Goal: Task Accomplishment & Management: Manage account settings

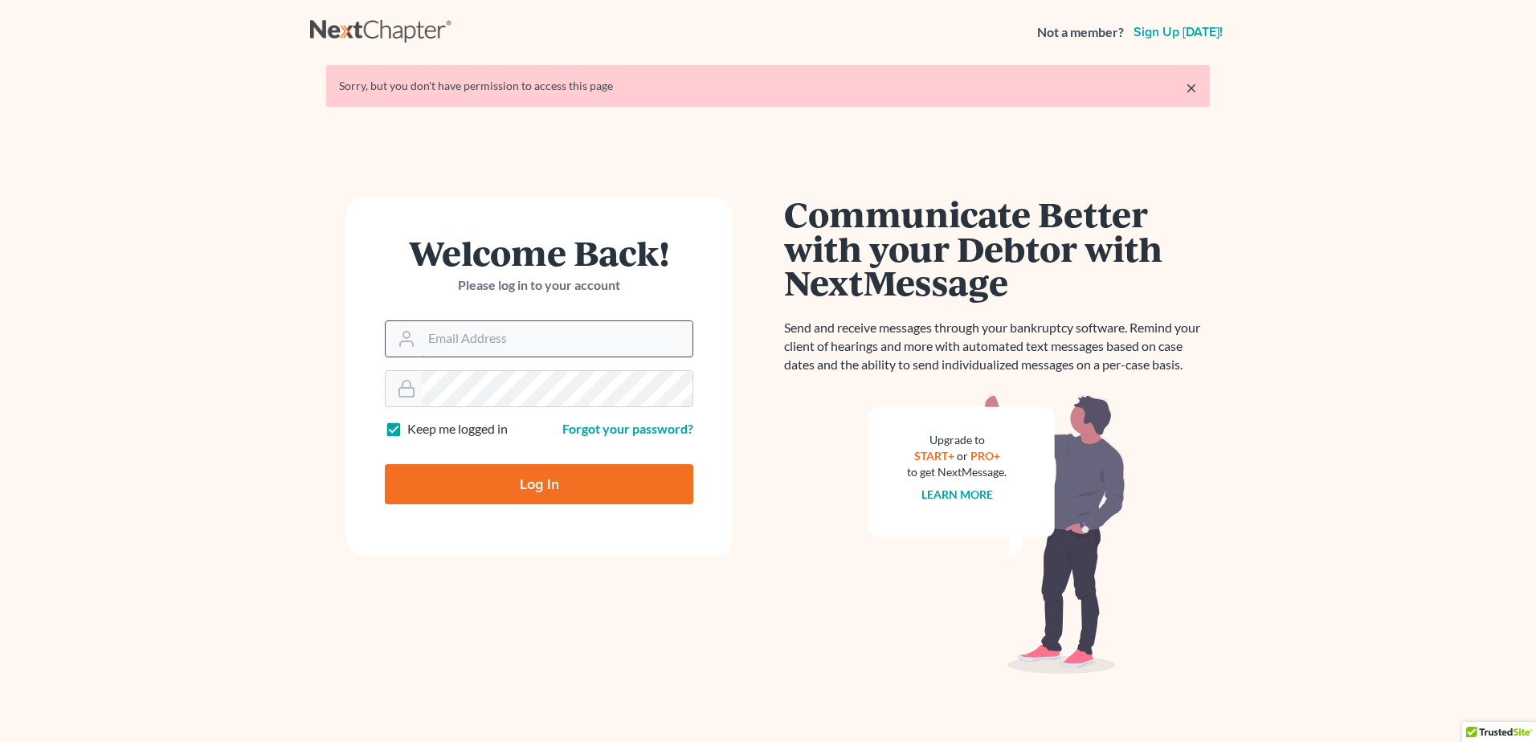
click at [517, 326] on input "Email Address" at bounding box center [557, 338] width 271 height 35
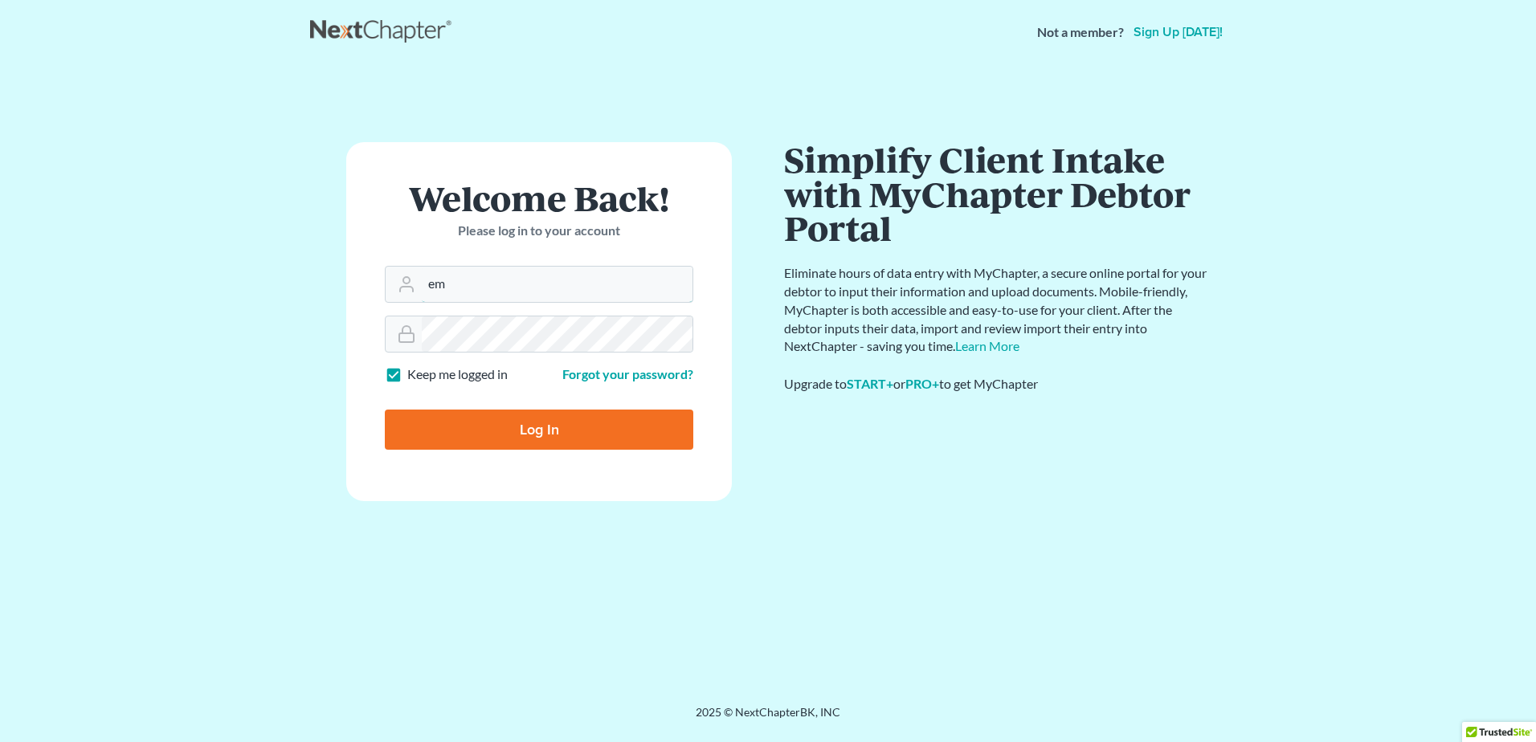
type input "e"
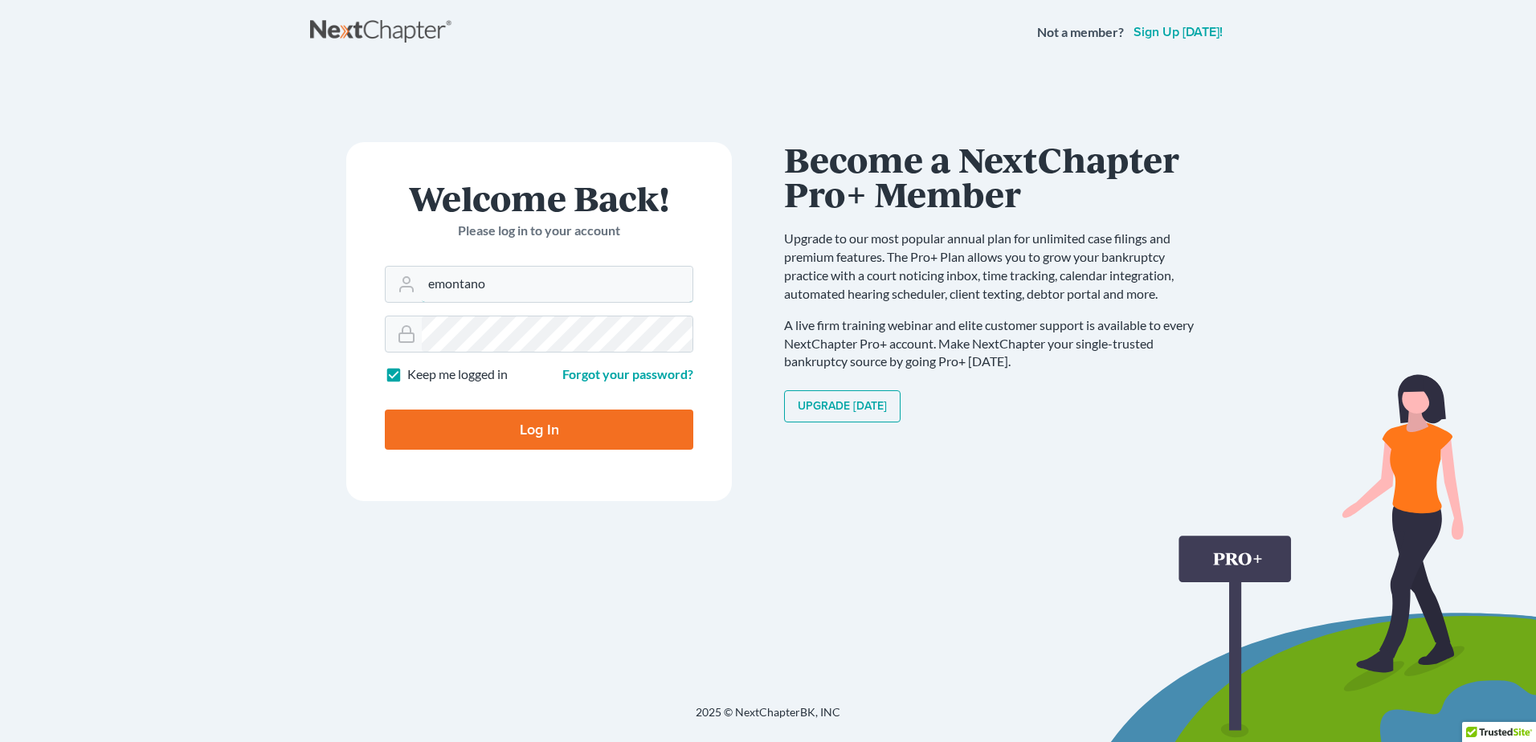
type input "[EMAIL_ADDRESS][DOMAIN_NAME]"
click at [562, 442] on input "Log In" at bounding box center [539, 430] width 309 height 40
type input "Thinking..."
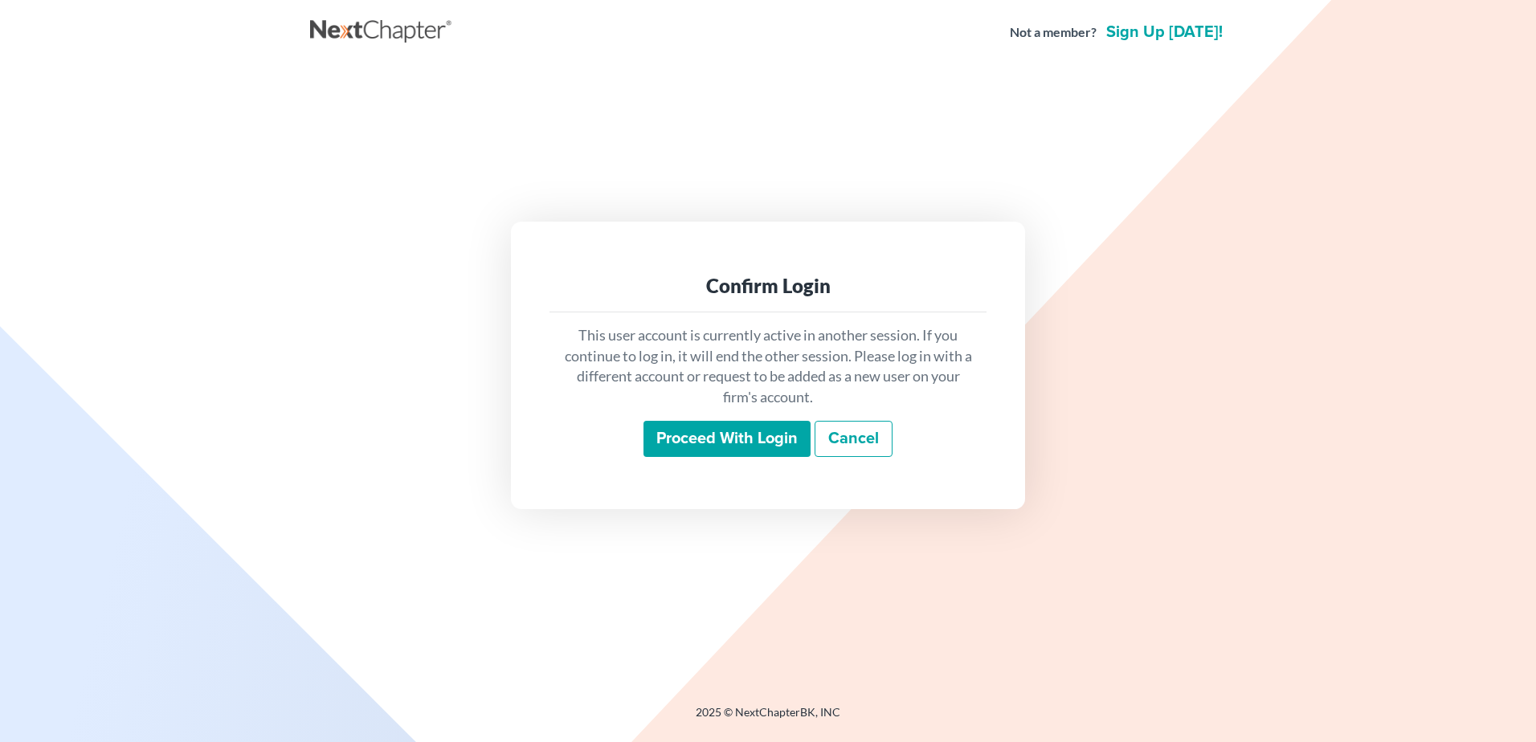
click at [754, 427] on input "Proceed with login" at bounding box center [727, 439] width 167 height 37
